Goal: Transaction & Acquisition: Purchase product/service

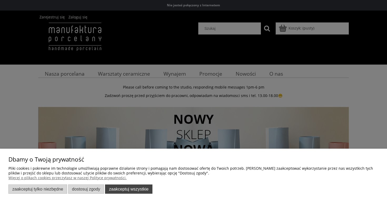
click at [124, 188] on button "Zaakceptuj wszystkie" at bounding box center [128, 188] width 47 height 9
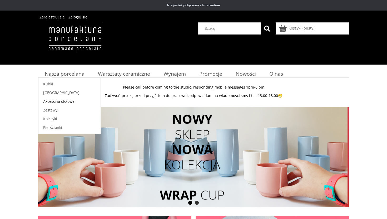
click at [52, 99] on span "Akcesoria stołowe" at bounding box center [58, 101] width 31 height 5
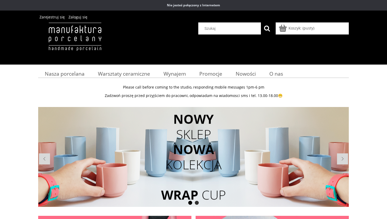
click at [193, 139] on li at bounding box center [193, 157] width 311 height 100
